Goal: Consume media (video, audio): Consume media (video, audio)

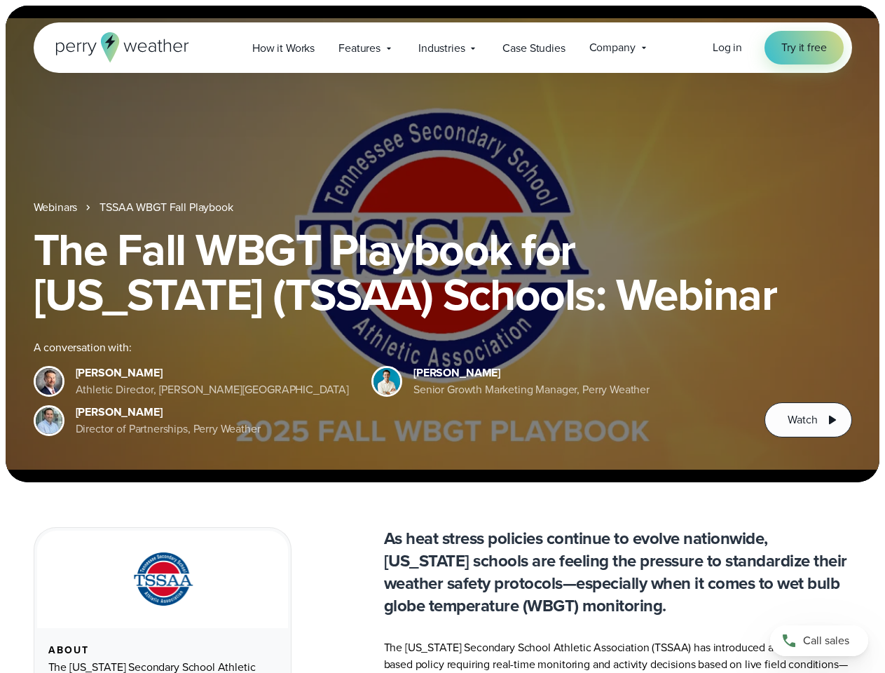
click at [442, 336] on div "The Fall WBGT Playbook for [US_STATE] (TSSAA) Schools: Webinar A conversation w…" at bounding box center [443, 332] width 819 height 210
click at [442, 48] on span "Industries" at bounding box center [441, 48] width 46 height 17
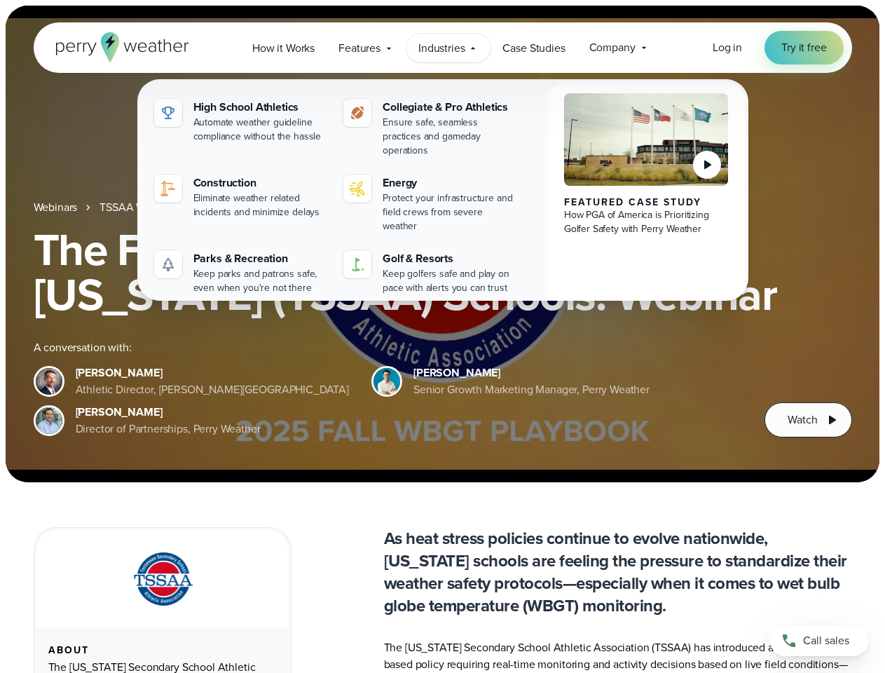
click at [442, 244] on h1 "The Fall WBGT Playbook for [US_STATE] (TSSAA) Schools: Webinar" at bounding box center [443, 272] width 819 height 90
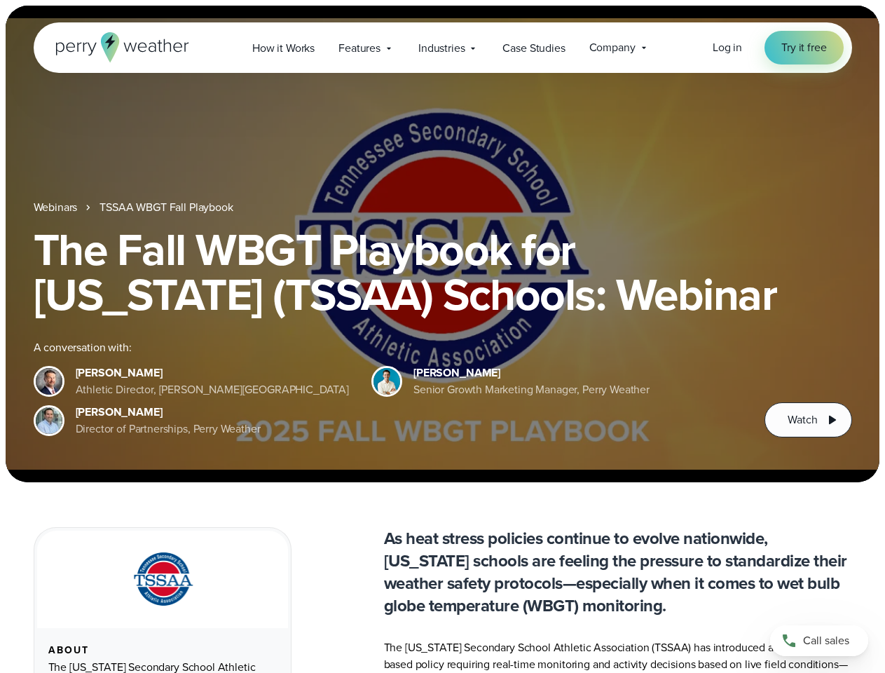
click at [167, 207] on link "TSSAA WBGT Fall Playbook" at bounding box center [166, 207] width 133 height 17
click at [808, 420] on span "Watch" at bounding box center [802, 419] width 29 height 17
